Goal: Transaction & Acquisition: Purchase product/service

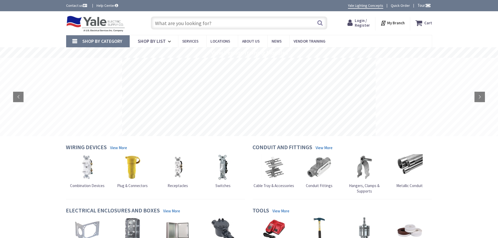
click at [394, 24] on strong "My Branch" at bounding box center [396, 22] width 18 height 5
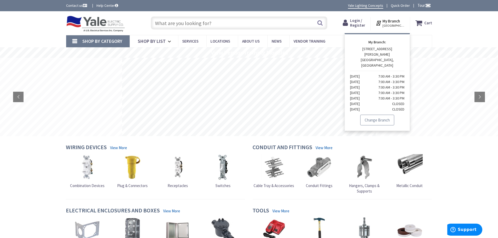
click at [379, 115] on link "Change Branch" at bounding box center [377, 120] width 34 height 11
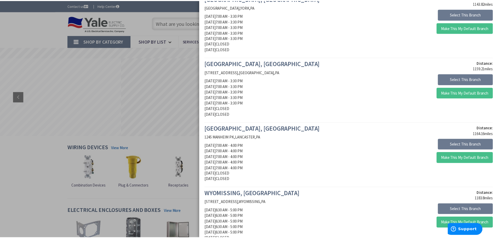
scroll to position [183, 0]
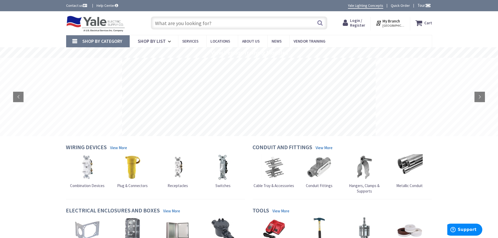
click at [262, 22] on input "text" at bounding box center [239, 22] width 176 height 13
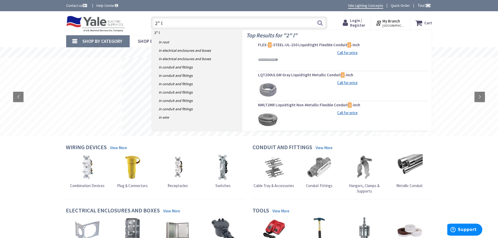
type input "2" lb"
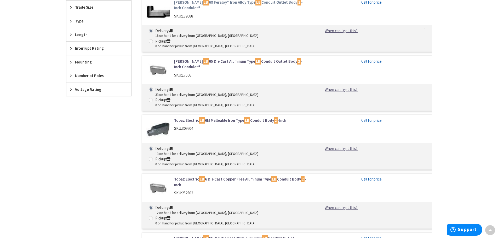
scroll to position [314, 0]
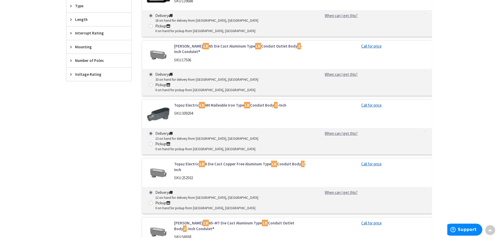
click at [155, 102] on img at bounding box center [158, 114] width 24 height 24
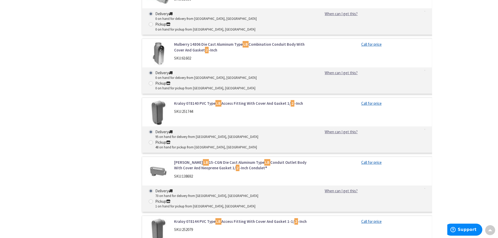
scroll to position [1546, 0]
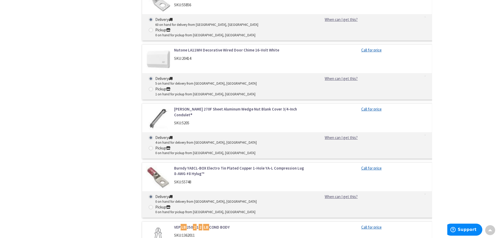
scroll to position [5178, 0]
